Goal: Information Seeking & Learning: Learn about a topic

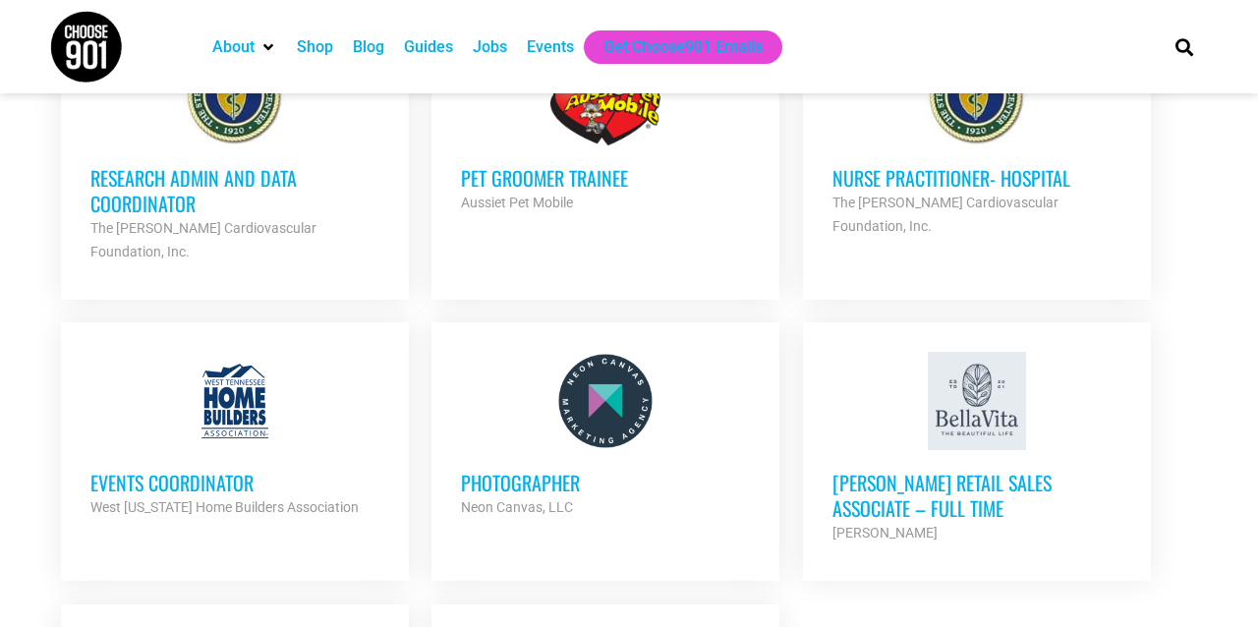
scroll to position [2003, 0]
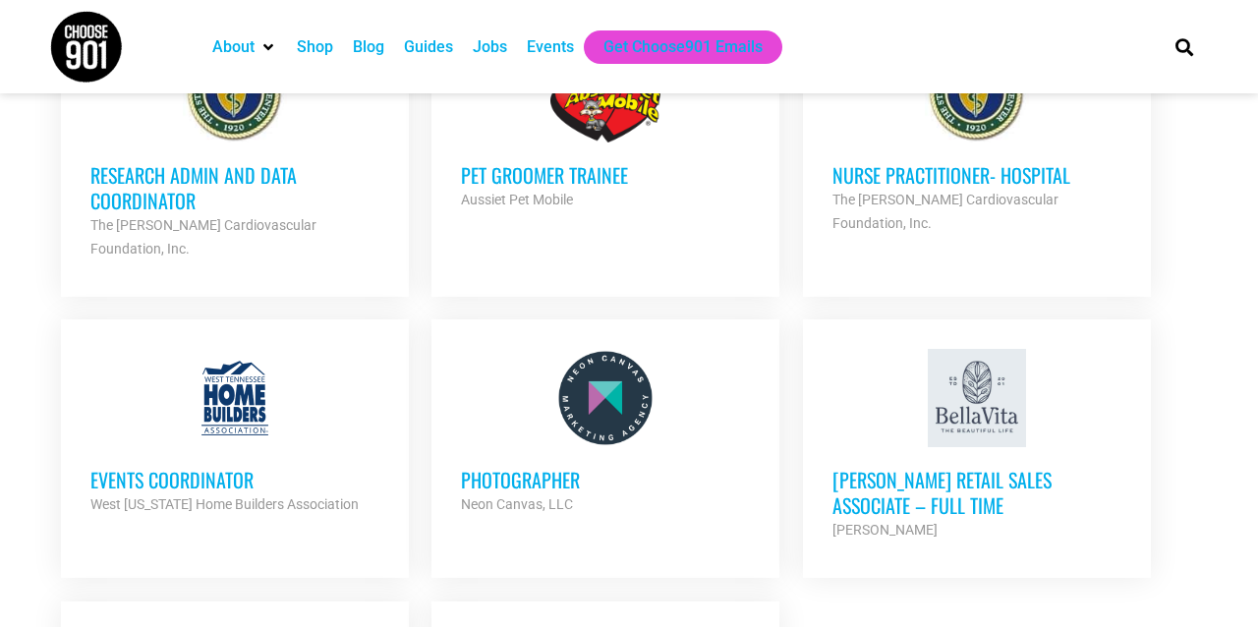
click at [200, 467] on h3 "Events Coordinator" at bounding box center [234, 480] width 289 height 26
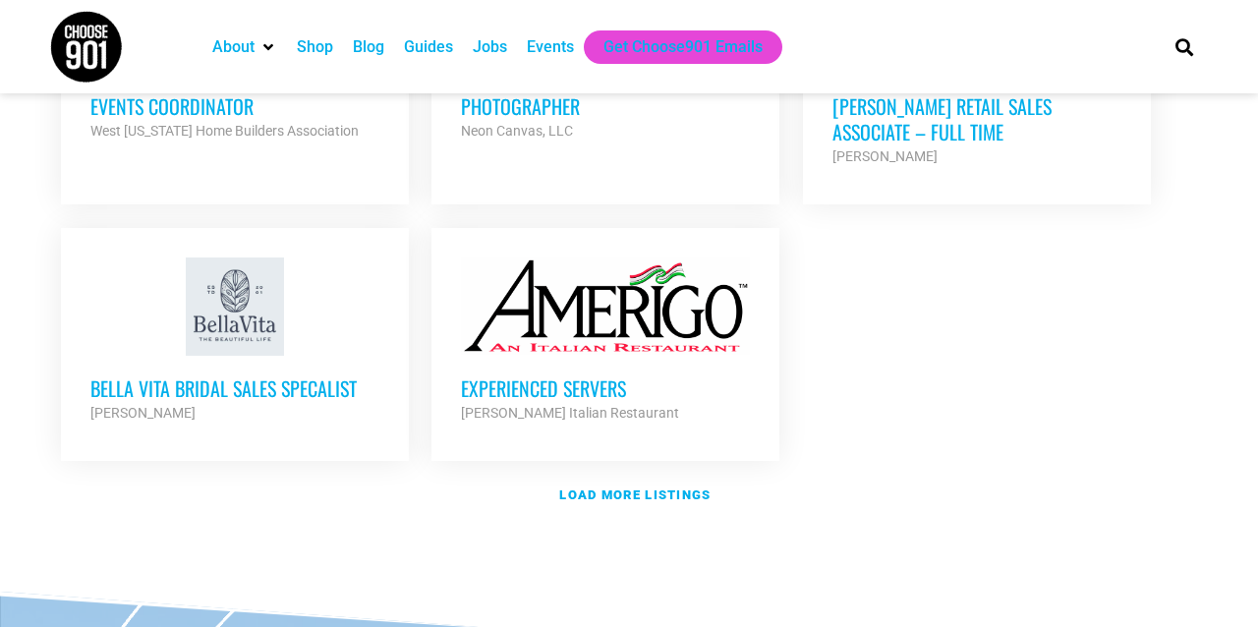
scroll to position [2382, 0]
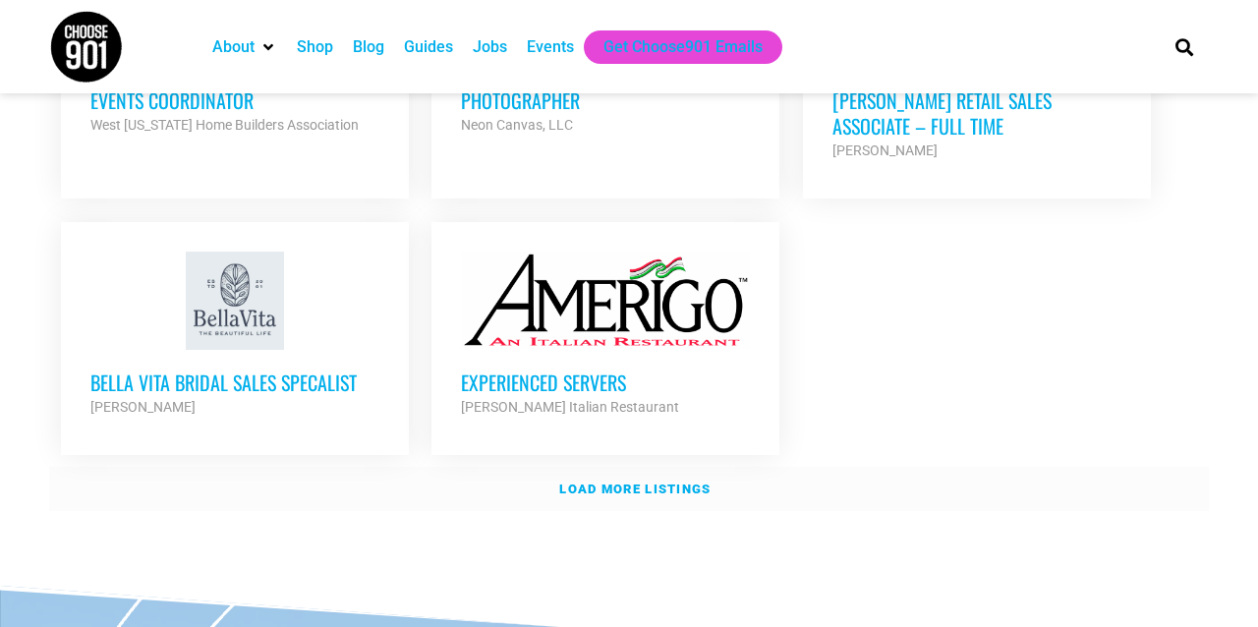
click at [615, 482] on strong "Load more listings" at bounding box center [634, 489] width 151 height 15
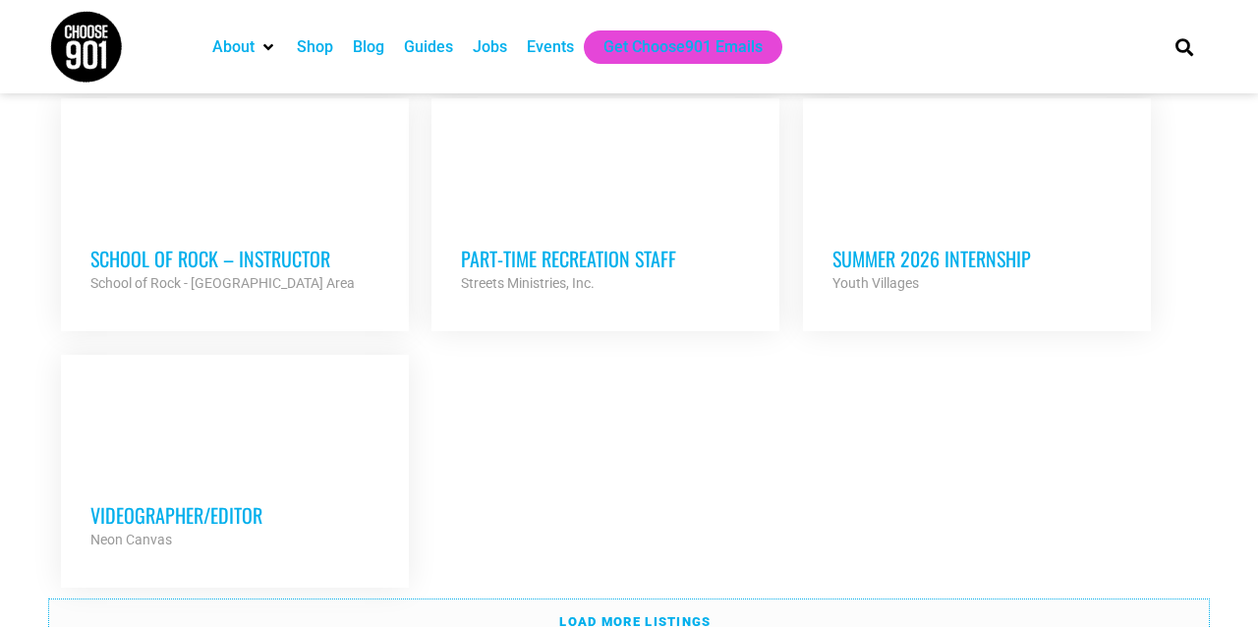
scroll to position [4144, 0]
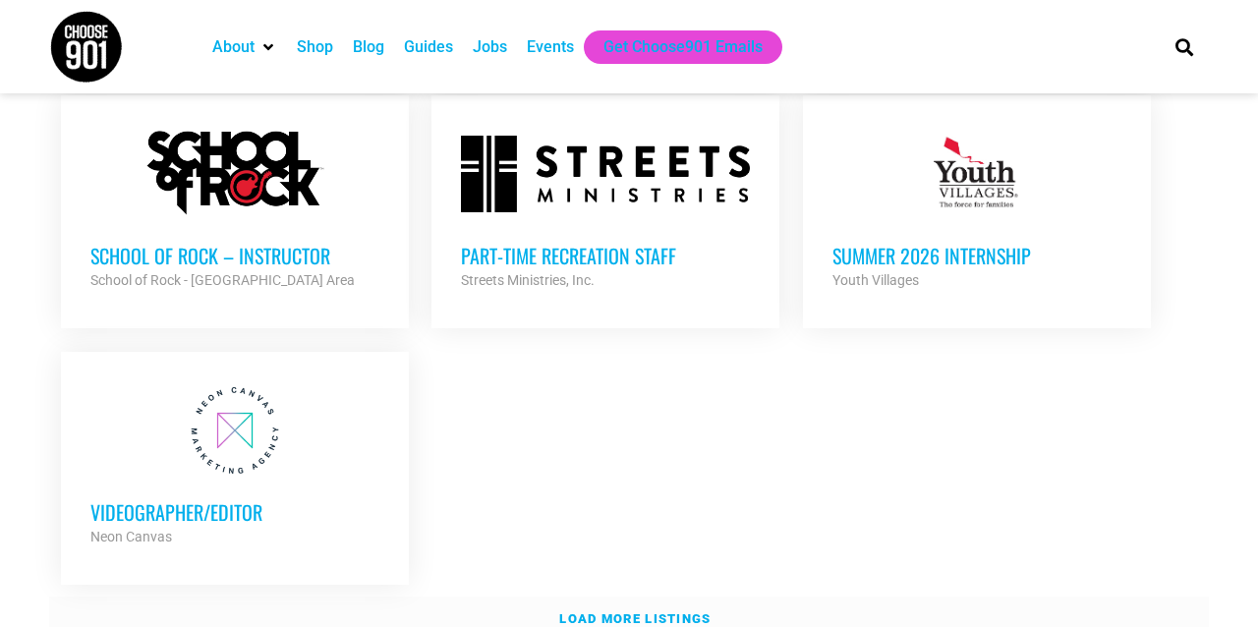
click at [590, 611] on strong "Load more listings" at bounding box center [634, 618] width 151 height 15
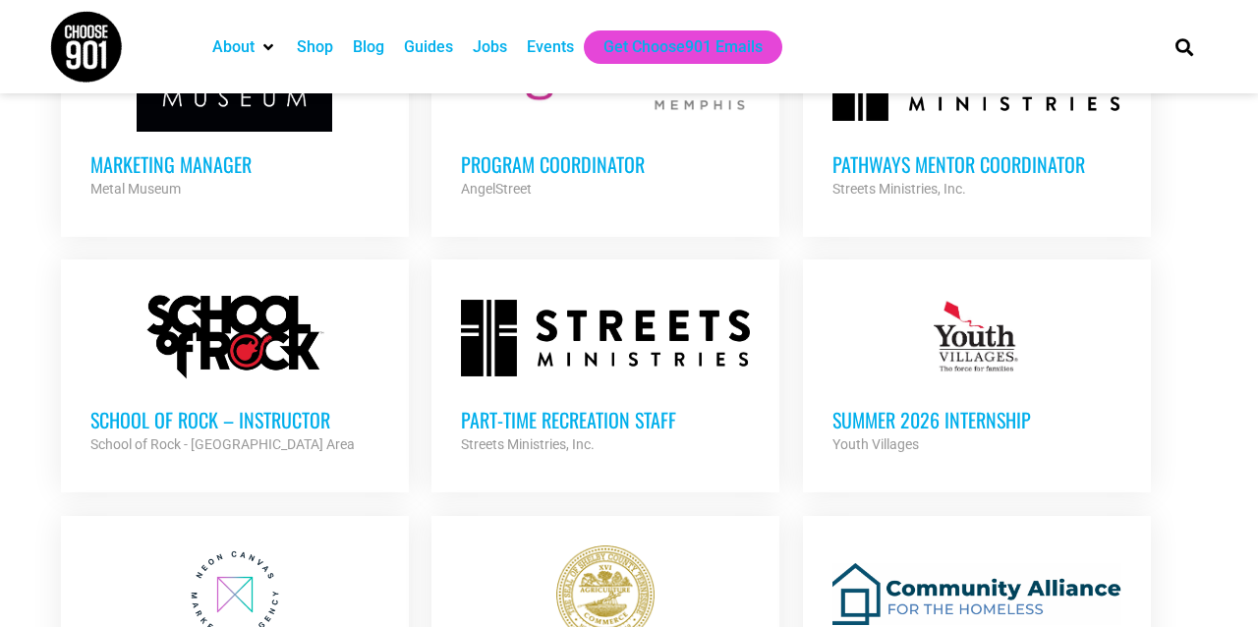
scroll to position [3714, 0]
